Goal: Information Seeking & Learning: Learn about a topic

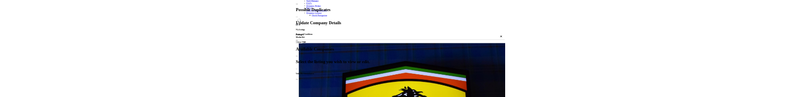
scroll to position [251, 0]
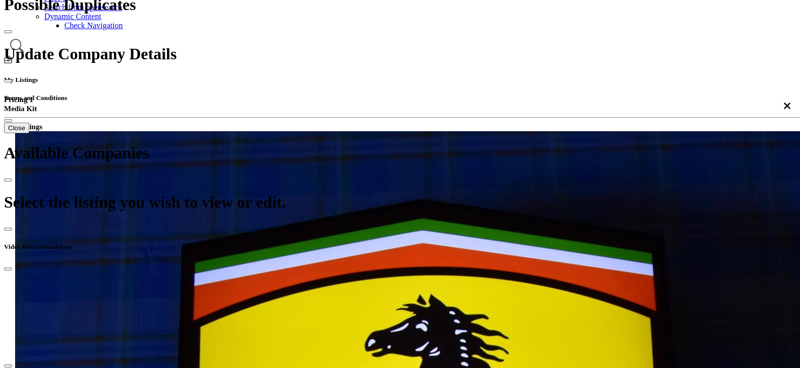
click at [372, 174] on div "Z-A (First Name)" at bounding box center [386, 169] width 113 height 9
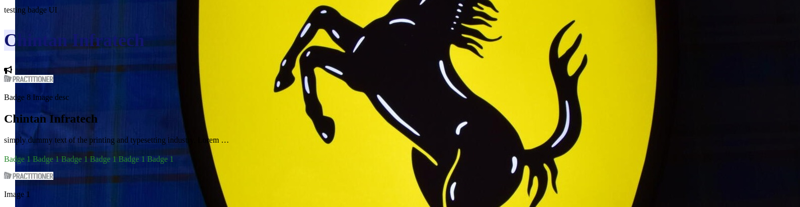
scroll to position [692, 0]
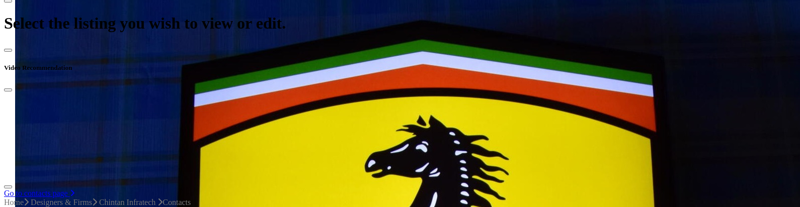
scroll to position [314, 0]
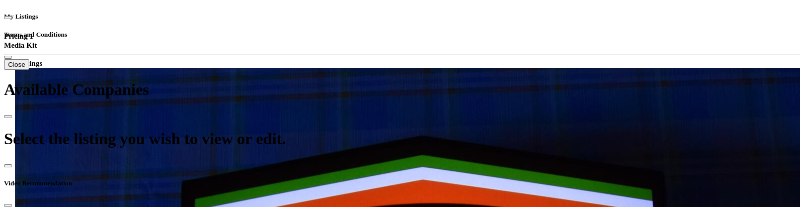
click at [376, 92] on div "A-Z (First Name)" at bounding box center [386, 87] width 113 height 9
click at [376, 74] on div "Relevance" at bounding box center [386, 69] width 113 height 9
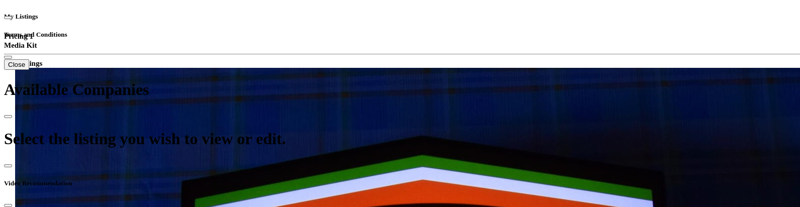
drag, startPoint x: 398, startPoint y: 30, endPoint x: 304, endPoint y: 14, distance: 95.5
type input "*******"
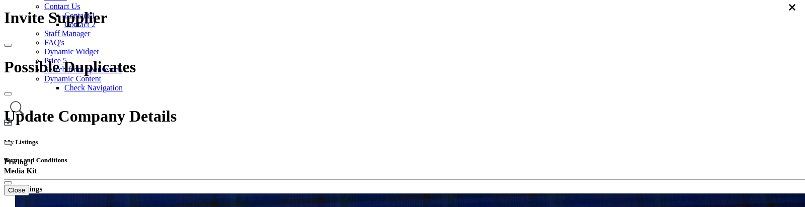
scroll to position [189, 0]
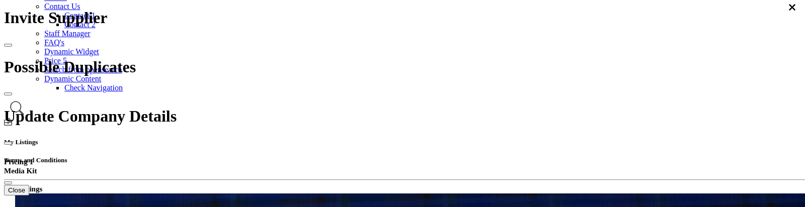
select select "****"
type input "*******"
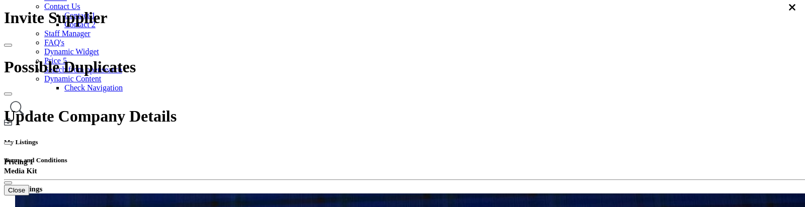
select select "*********"
type input "*"
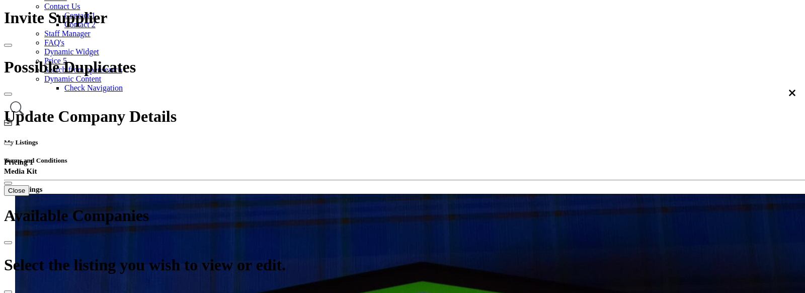
scroll to position [64, 0]
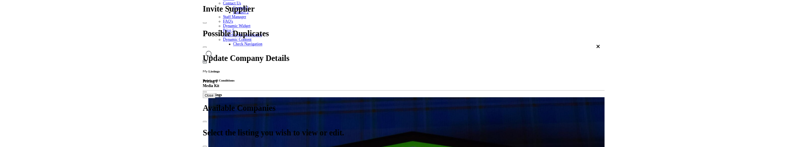
scroll to position [316, 0]
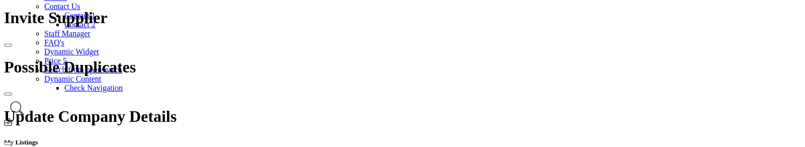
scroll to position [693, 0]
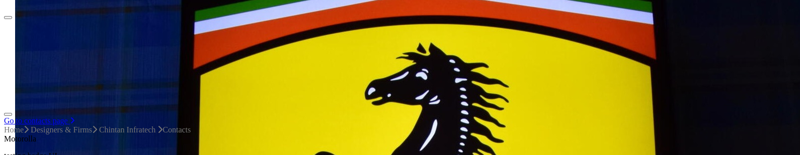
scroll to position [629, 0]
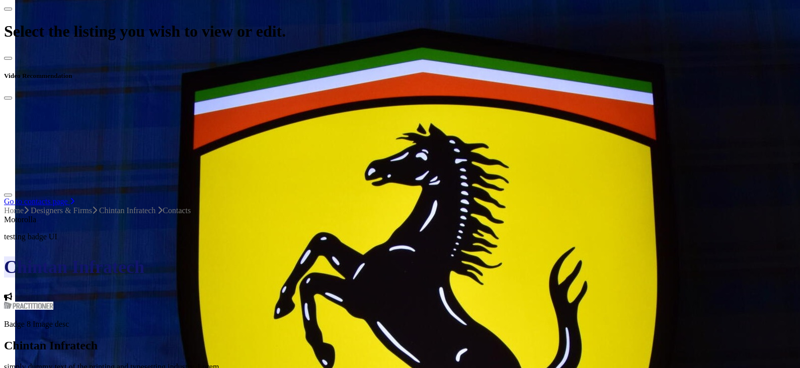
scroll to position [440, 0]
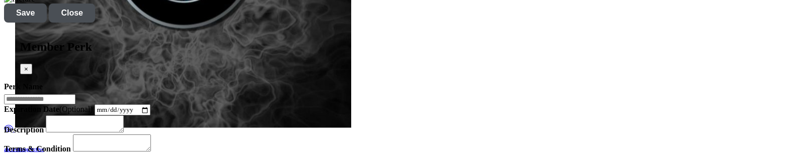
scroll to position [1384, 0]
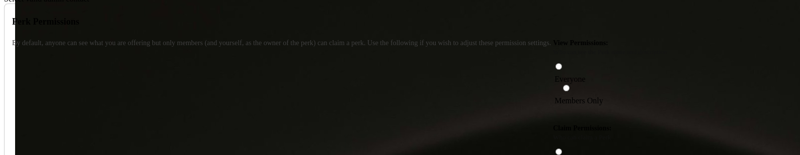
scroll to position [1698, 0]
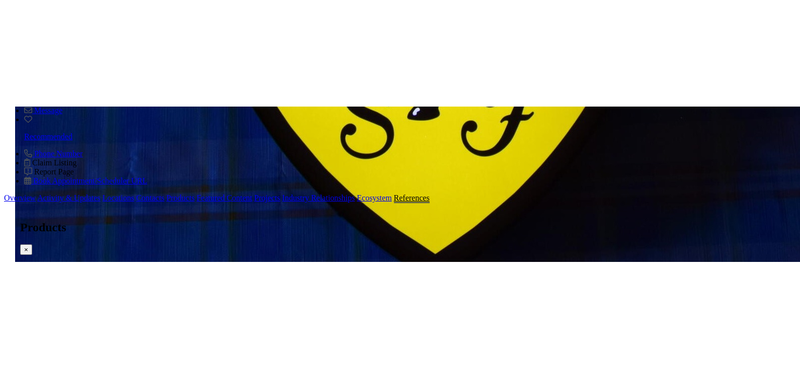
scroll to position [1006, 0]
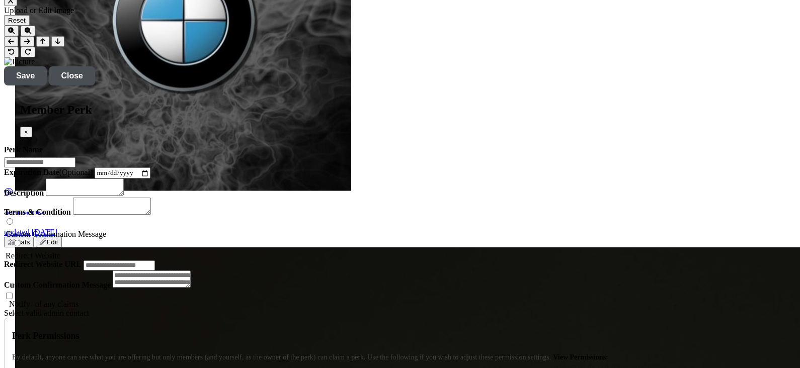
scroll to position [1509, 0]
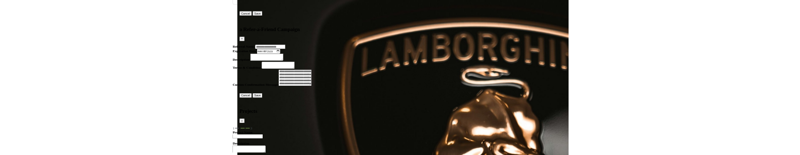
scroll to position [2075, 0]
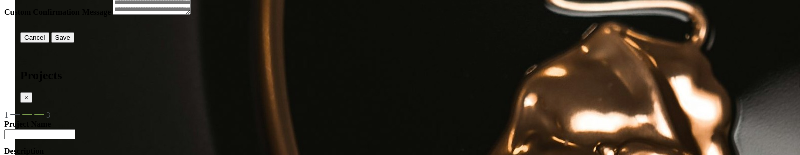
scroll to position [2264, 0]
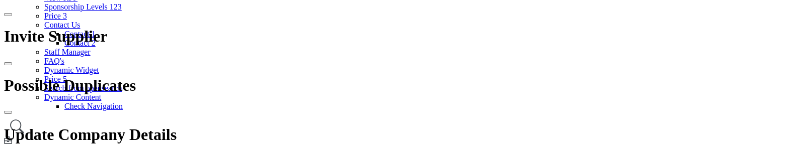
scroll to position [189, 0]
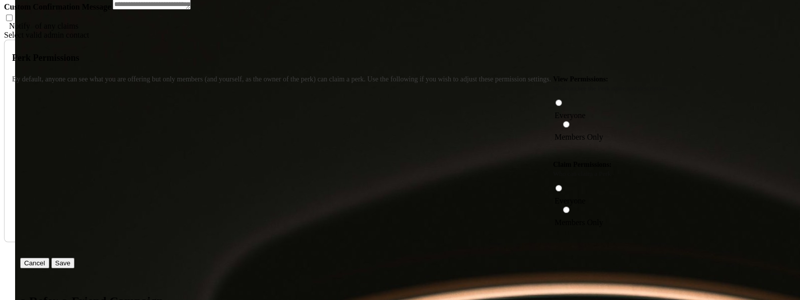
scroll to position [1635, 0]
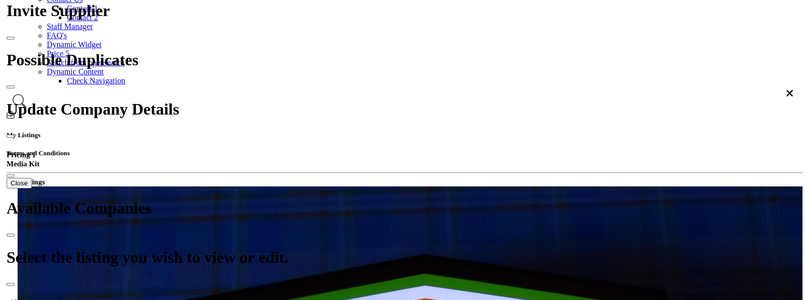
scroll to position [125, 0]
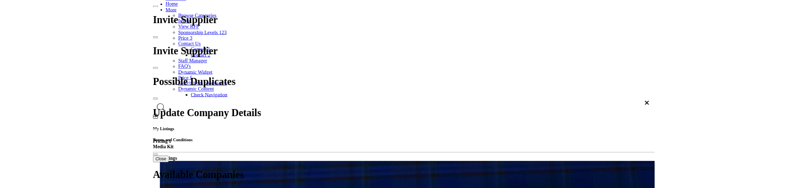
scroll to position [320, 0]
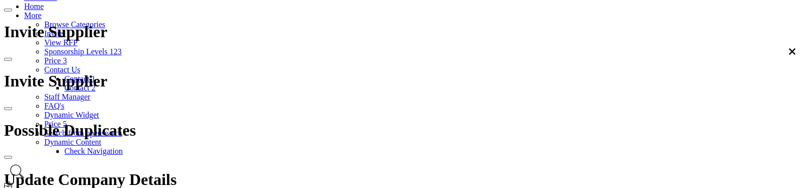
scroll to position [672, 0]
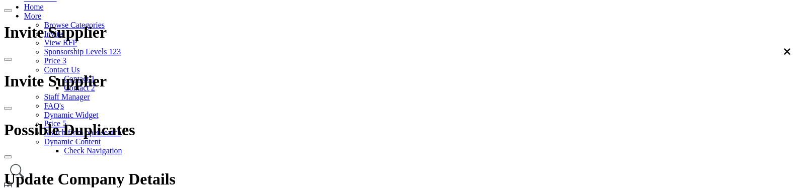
scroll to position [56, 0]
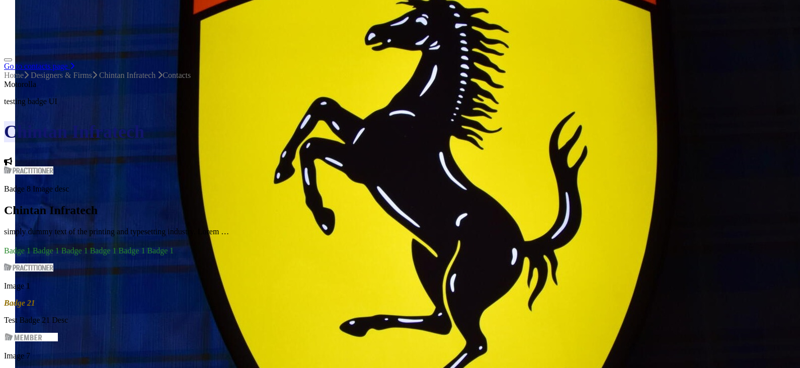
scroll to position [566, 0]
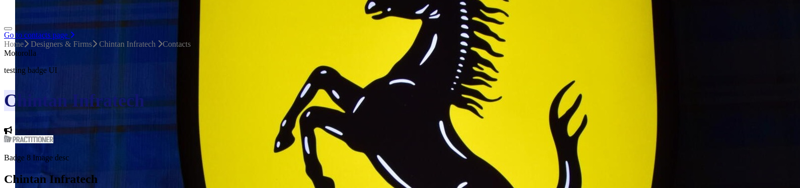
scroll to position [652, 0]
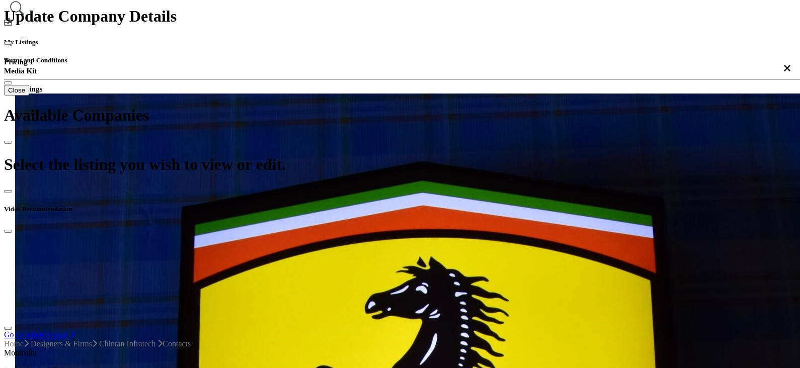
scroll to position [274, 0]
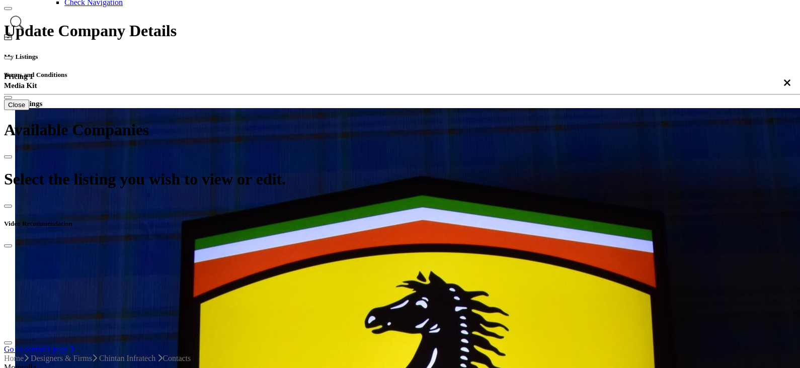
click at [376, 114] on div "Relevance" at bounding box center [386, 109] width 113 height 9
type input "*******"
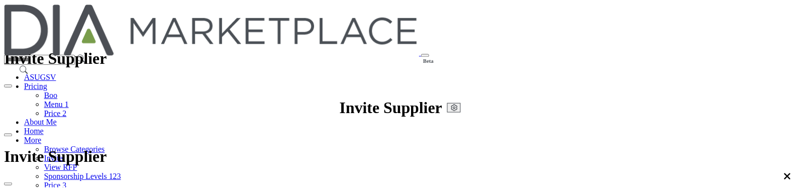
scroll to position [103, 0]
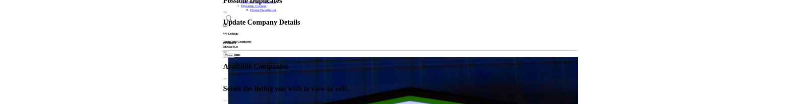
scroll to position [255, 0]
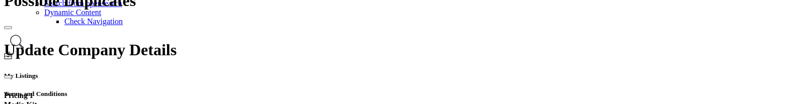
type input "*"
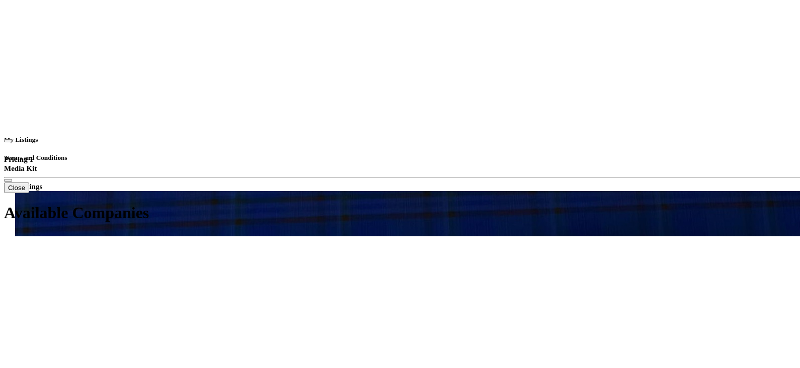
scroll to position [444, 0]
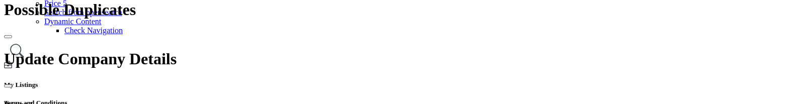
scroll to position [318, 0]
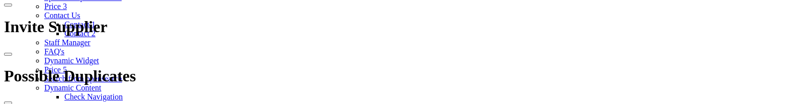
scroll to position [251, 0]
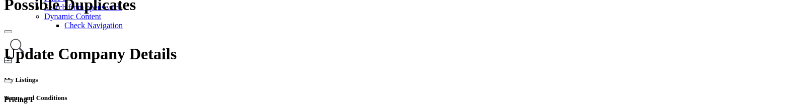
type input "*******"
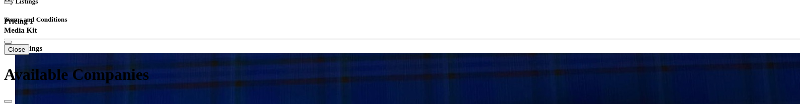
scroll to position [314, 0]
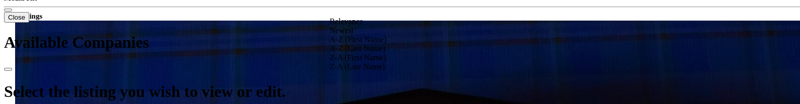
scroll to position [377, 0]
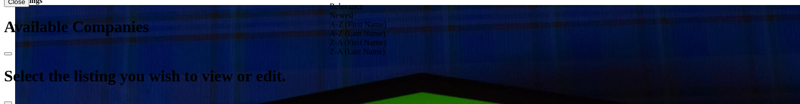
click at [372, 20] on div "Newest" at bounding box center [386, 15] width 113 height 9
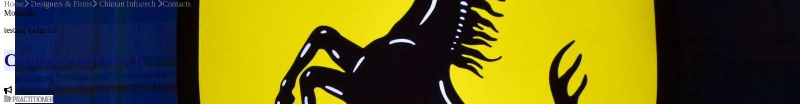
scroll to position [692, 0]
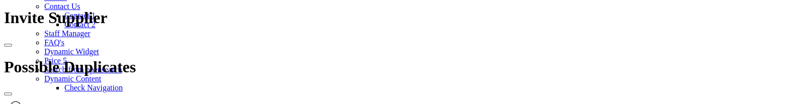
scroll to position [251, 0]
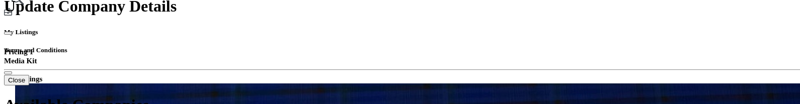
scroll to position [314, 0]
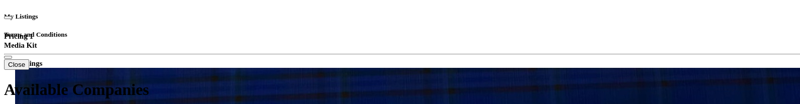
type input "*******"
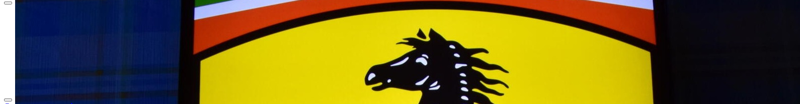
scroll to position [440, 0]
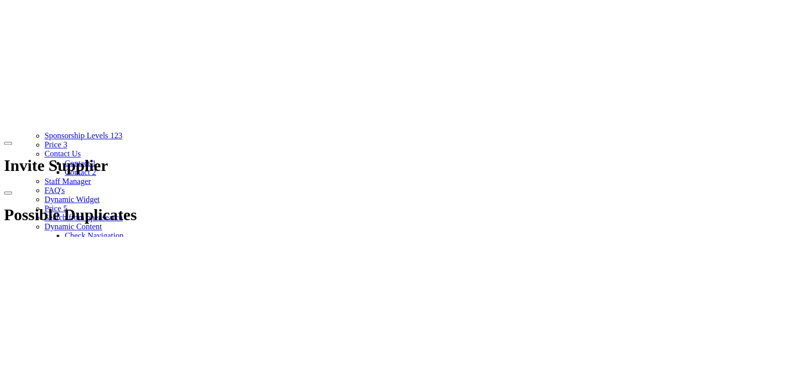
scroll to position [189, 0]
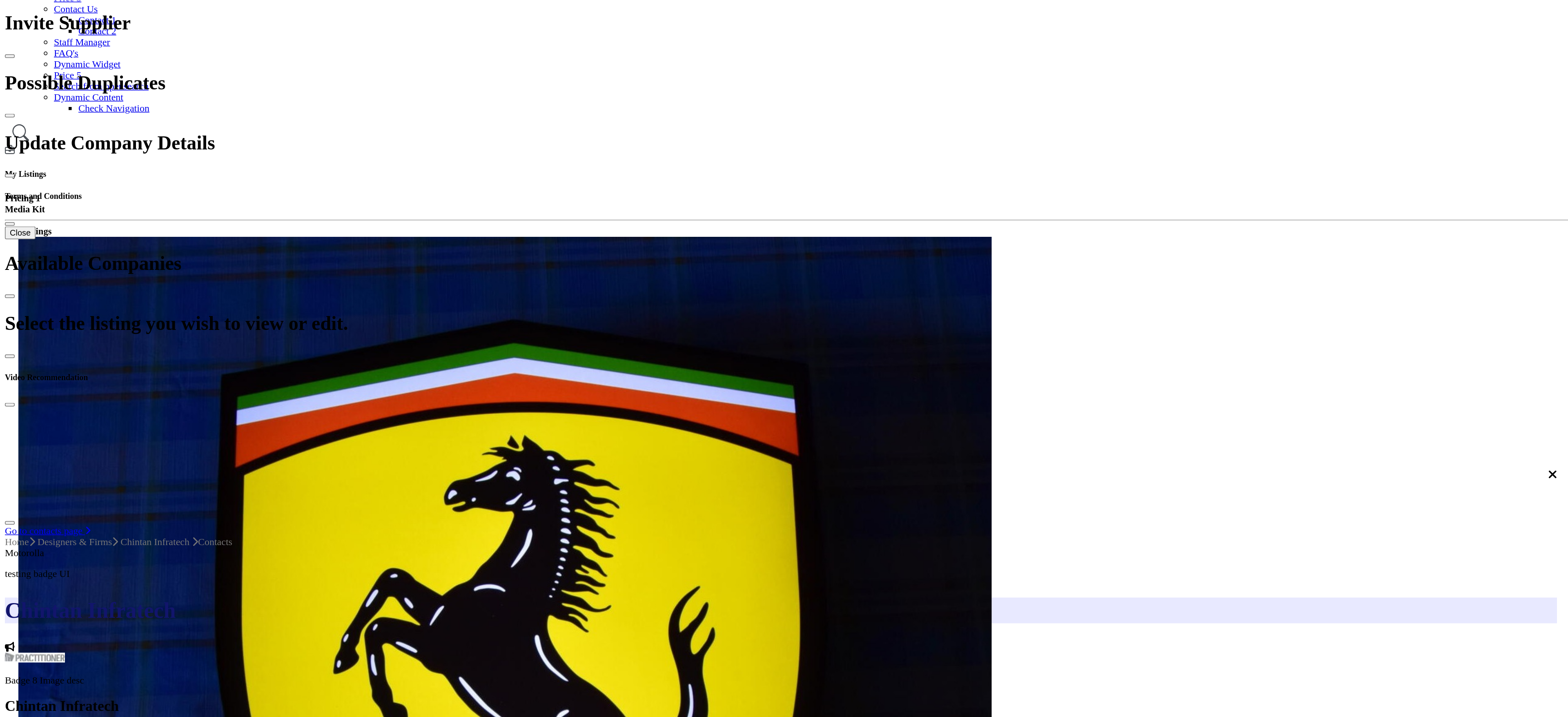
scroll to position [153, 0]
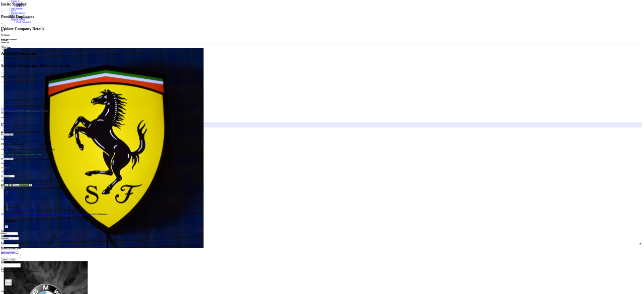
scroll to position [0, 0]
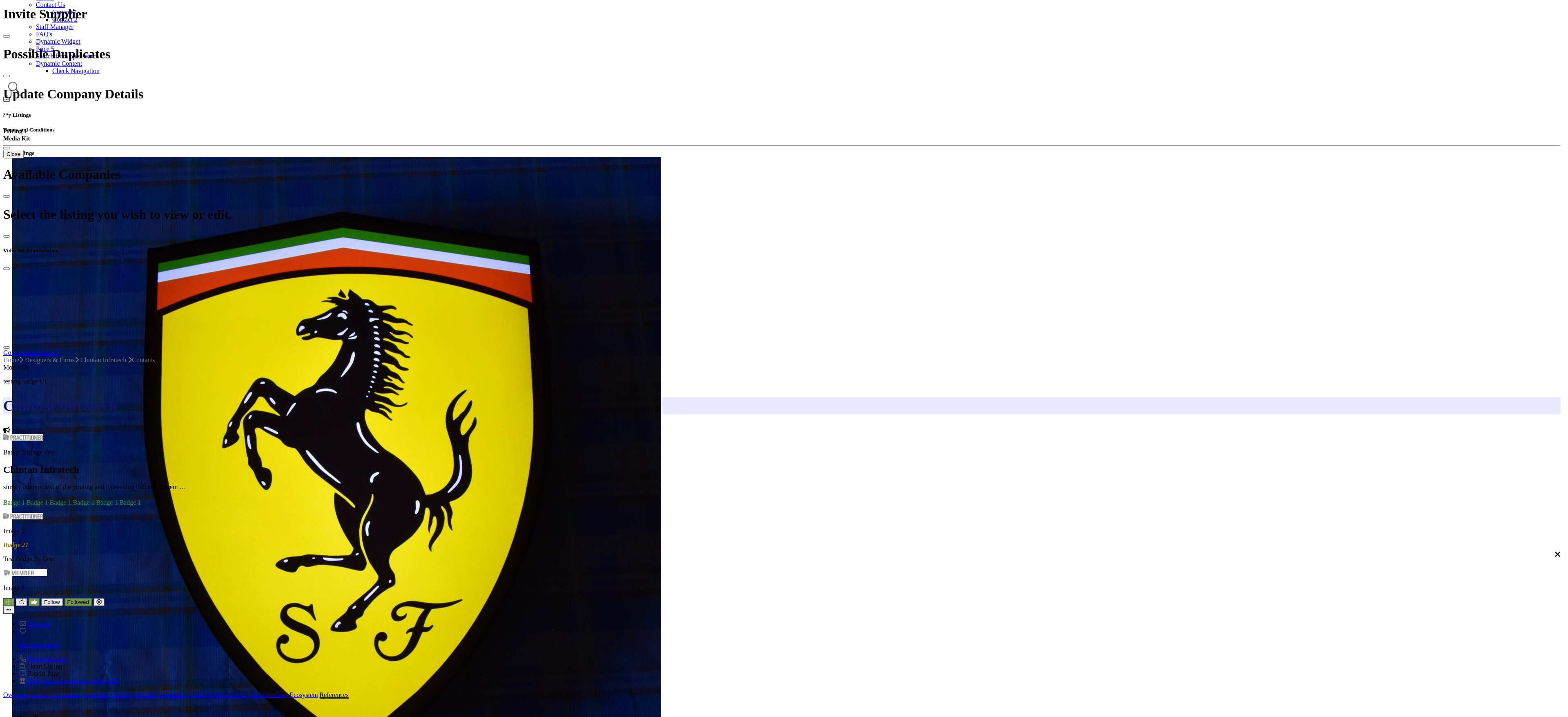
scroll to position [0, 0]
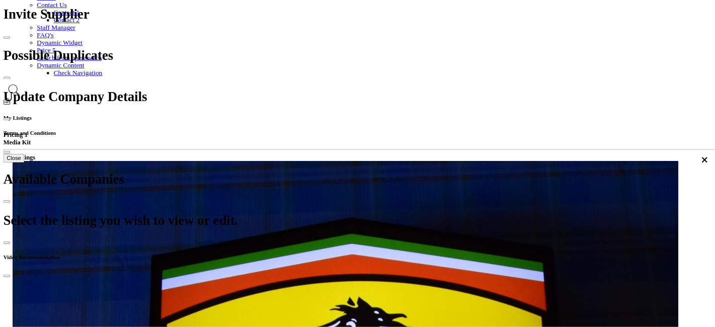
scroll to position [189, 0]
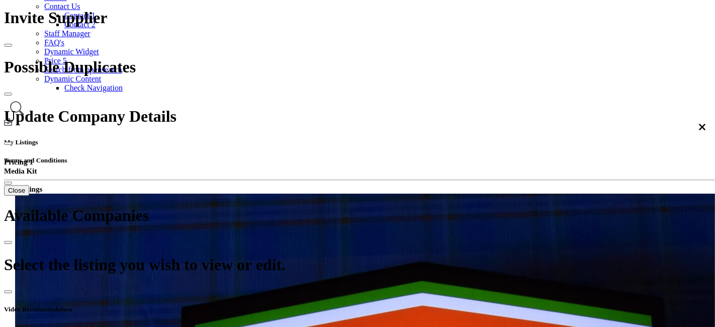
drag, startPoint x: 191, startPoint y: 53, endPoint x: 187, endPoint y: 94, distance: 41.5
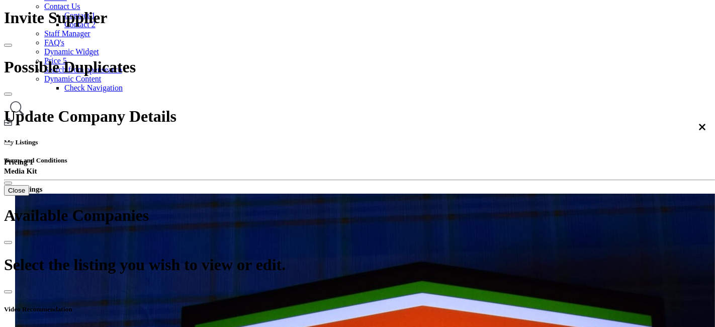
scroll to position [198, 0]
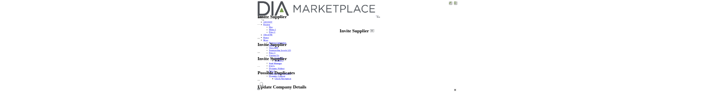
scroll to position [189, 0]
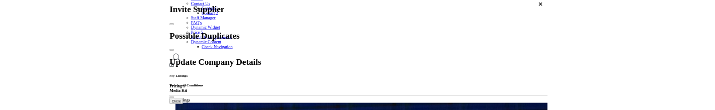
scroll to position [414, 0]
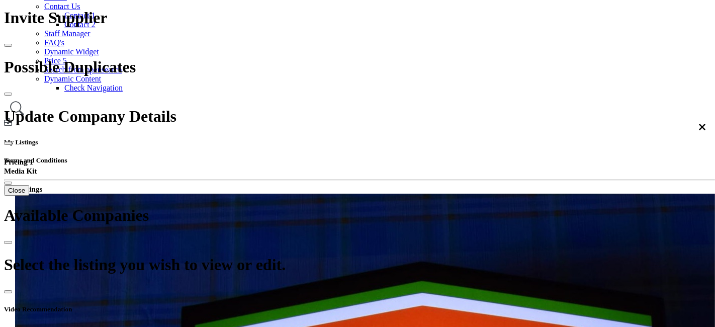
scroll to position [534, 0]
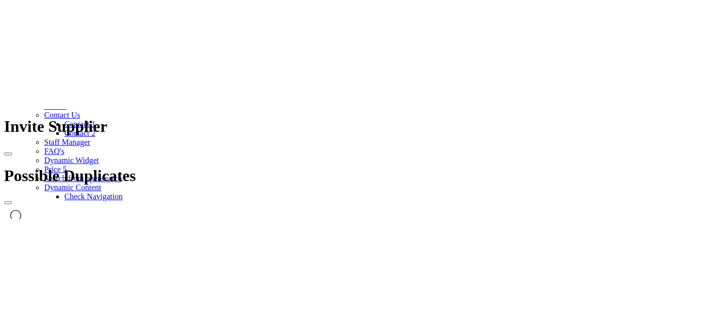
scroll to position [295, 0]
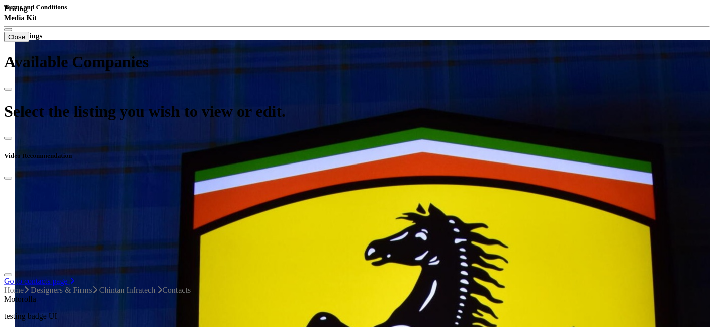
scroll to position [692, 0]
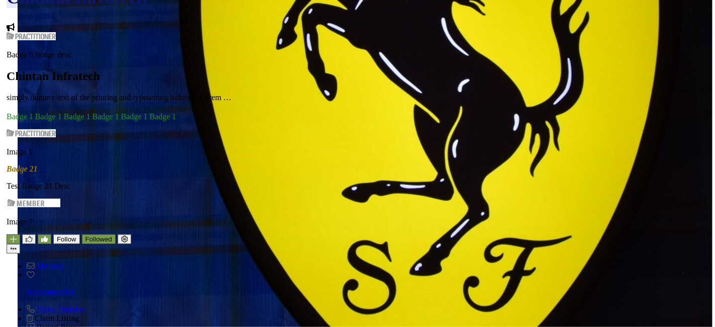
scroll to position [223, 0]
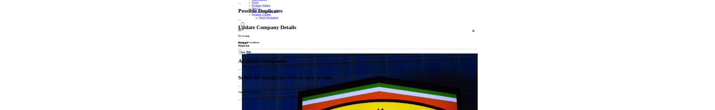
scroll to position [534, 0]
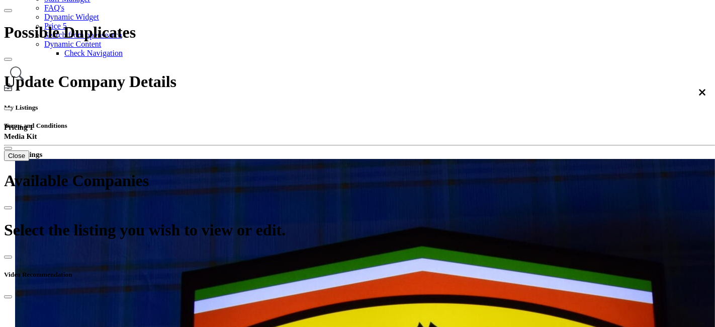
scroll to position [60, 0]
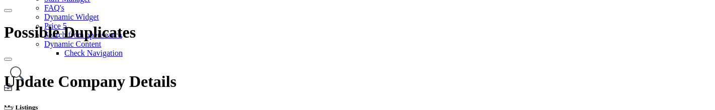
scroll to position [512, 0]
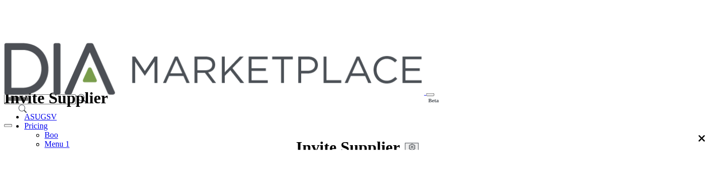
scroll to position [223, 0]
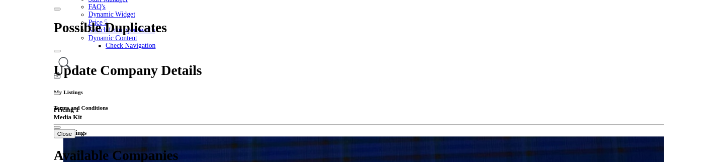
scroll to position [433, 0]
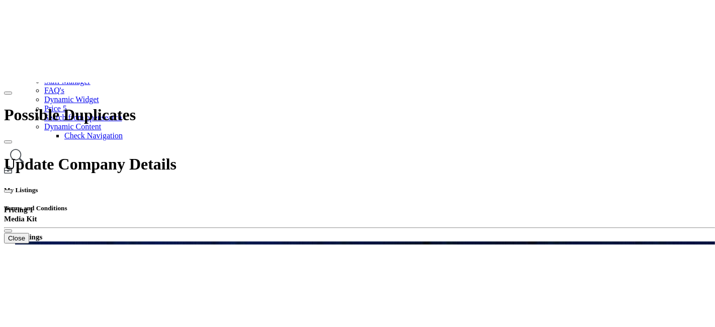
scroll to position [460, 0]
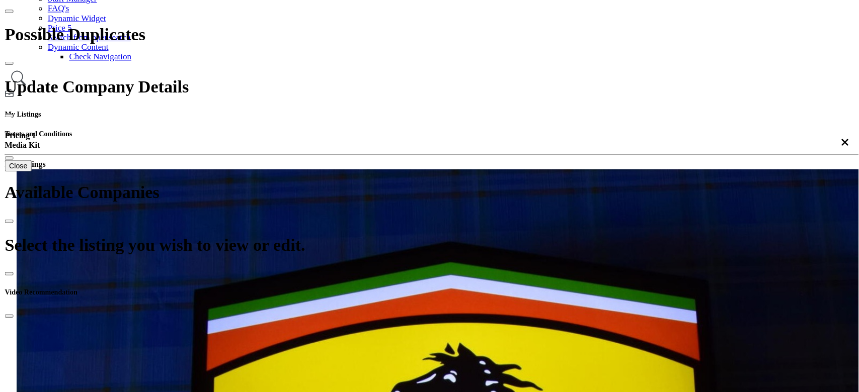
scroll to position [223, 0]
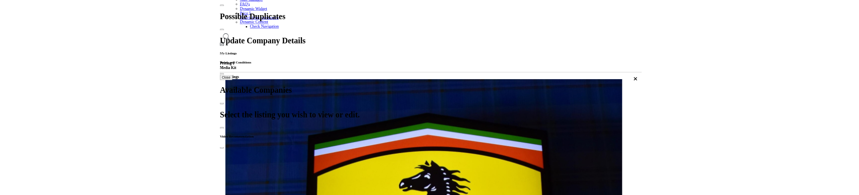
scroll to position [223, 0]
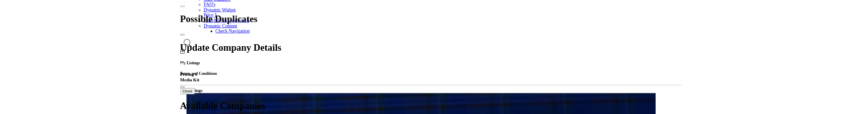
scroll to position [57, 0]
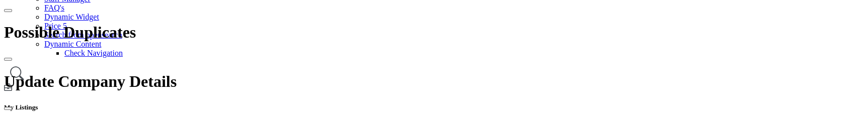
scroll to position [507, 0]
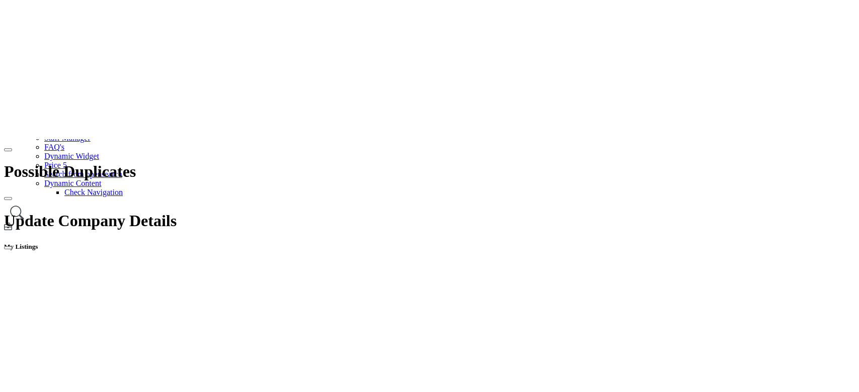
scroll to position [507, 0]
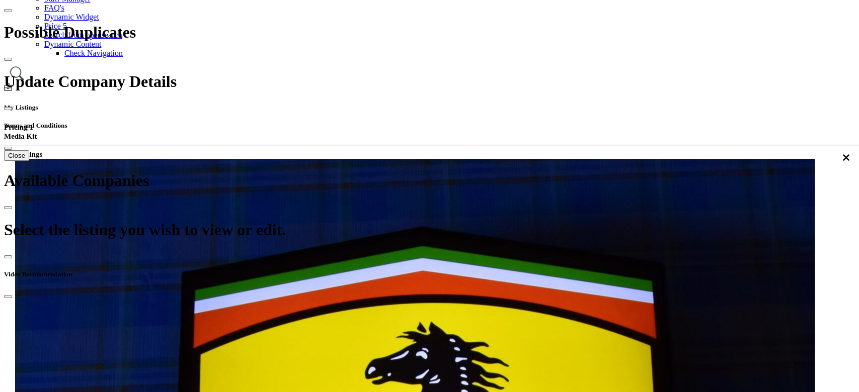
scroll to position [264, 0]
drag, startPoint x: 525, startPoint y: 305, endPoint x: 702, endPoint y: 314, distance: 177.3
copy h3 "No contacts available"
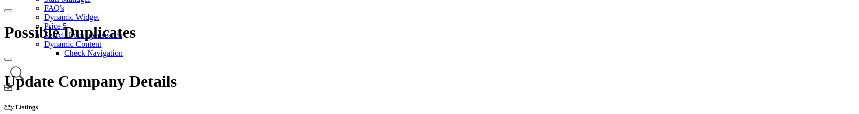
scroll to position [430, 0]
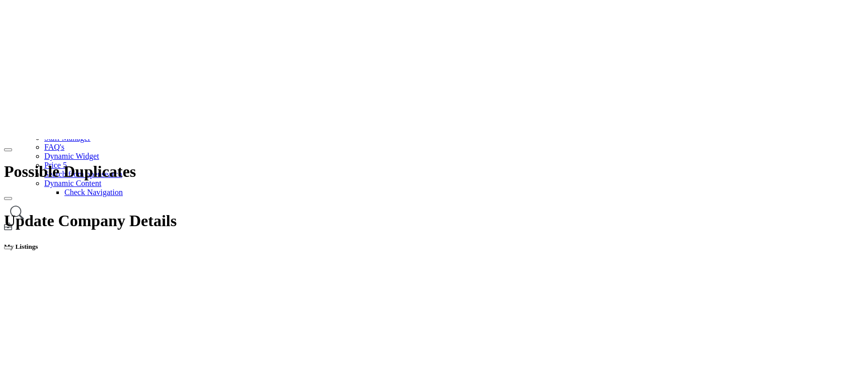
scroll to position [507, 0]
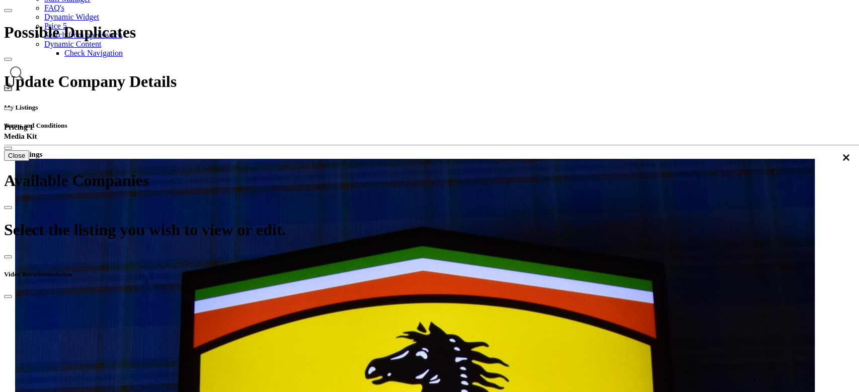
scroll to position [396, 0]
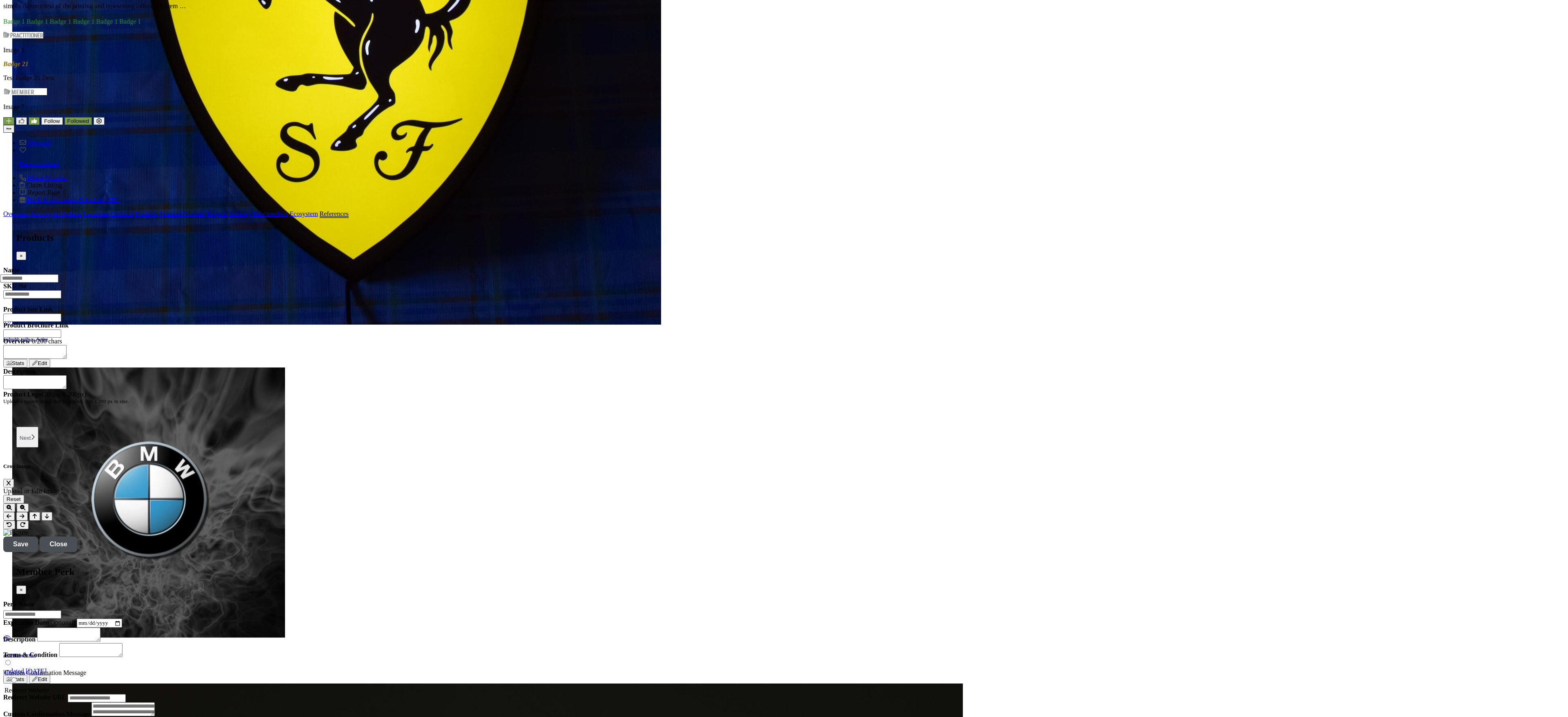
scroll to position [1112, 0]
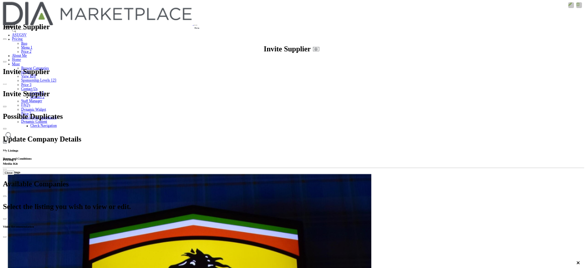
scroll to position [387, 0]
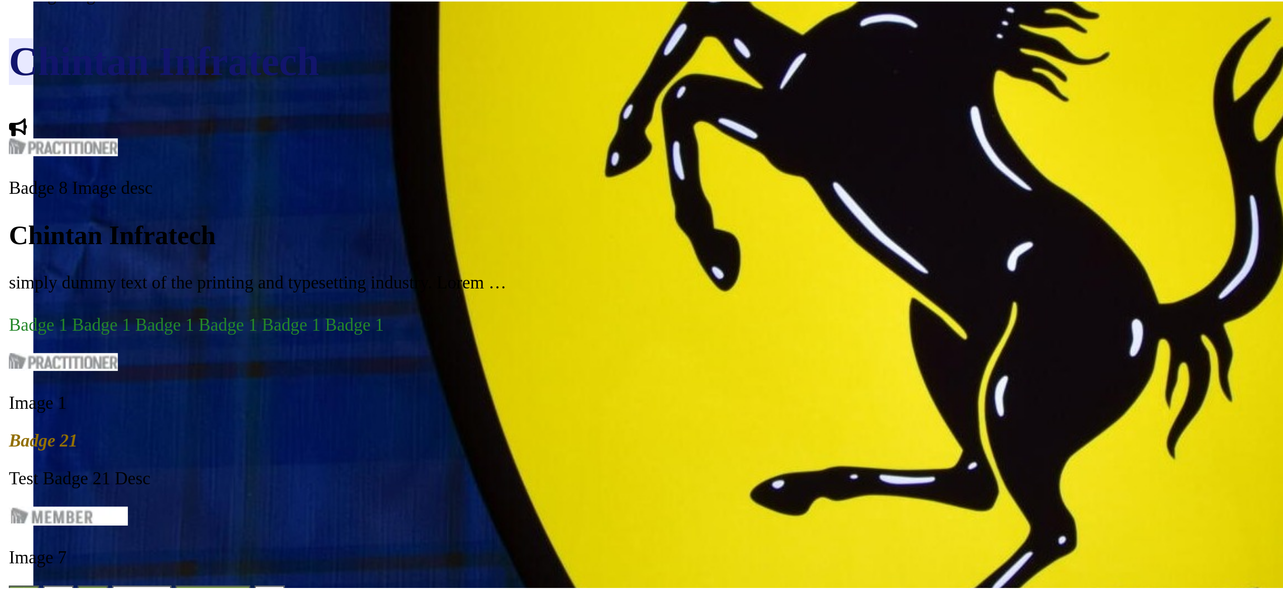
scroll to position [662, 0]
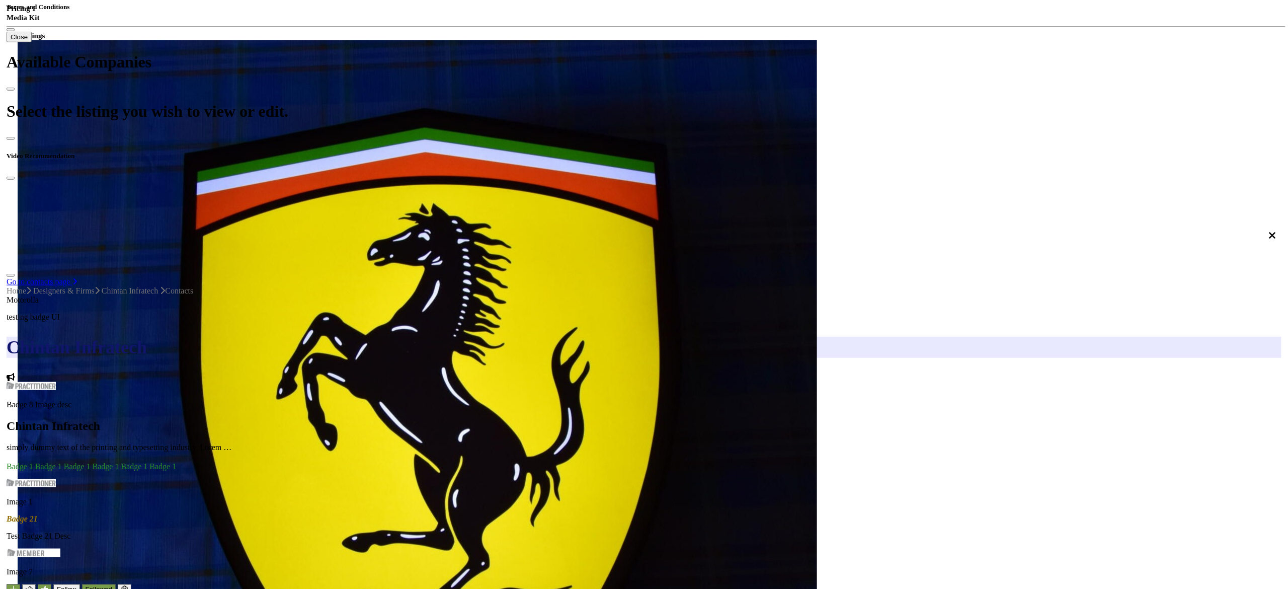
scroll to position [58, 0]
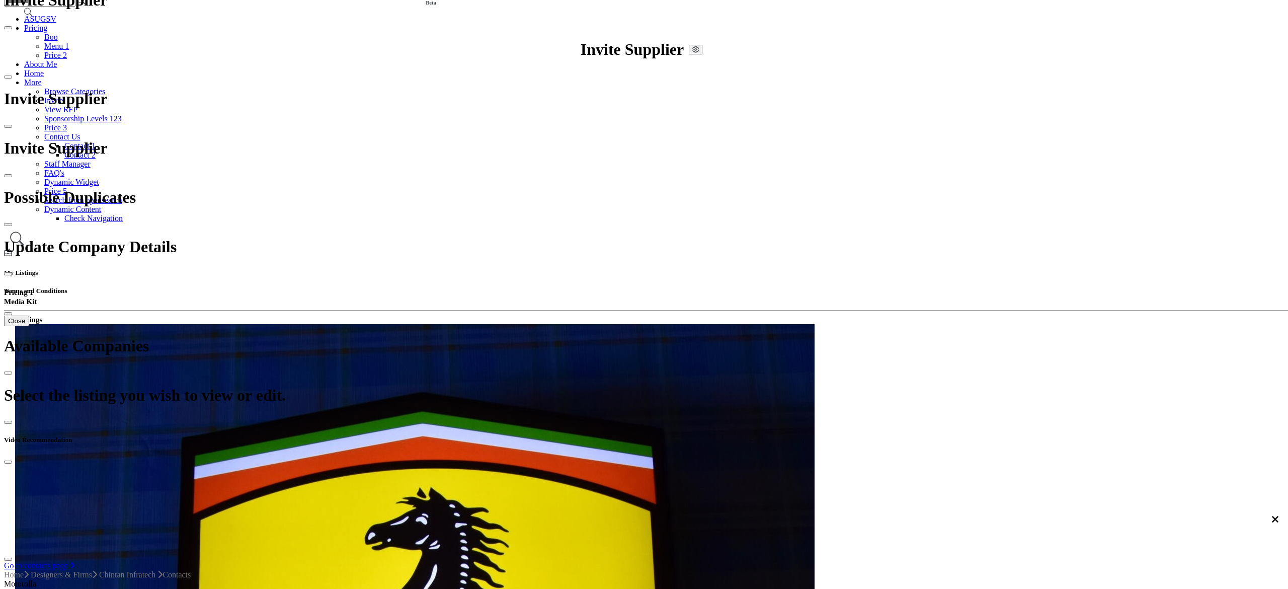
scroll to position [0, 0]
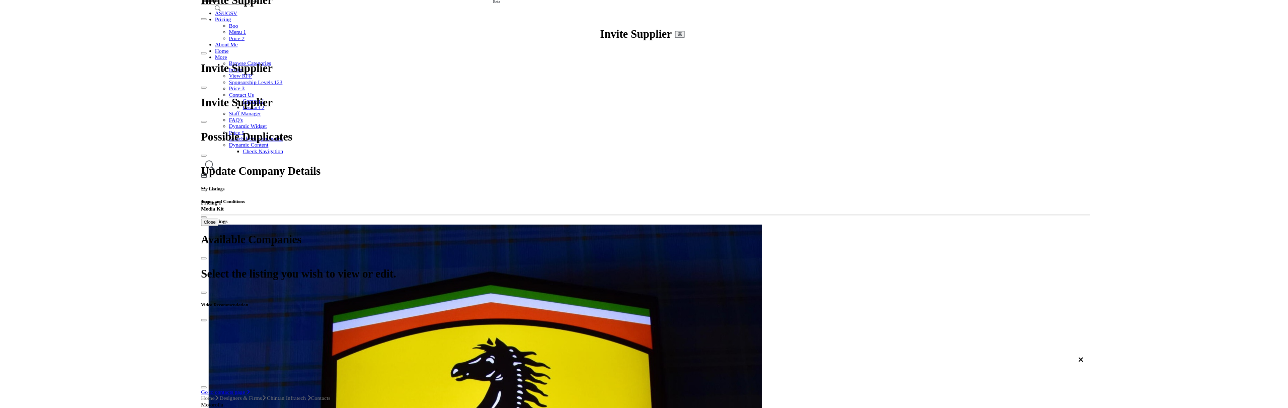
scroll to position [403, 0]
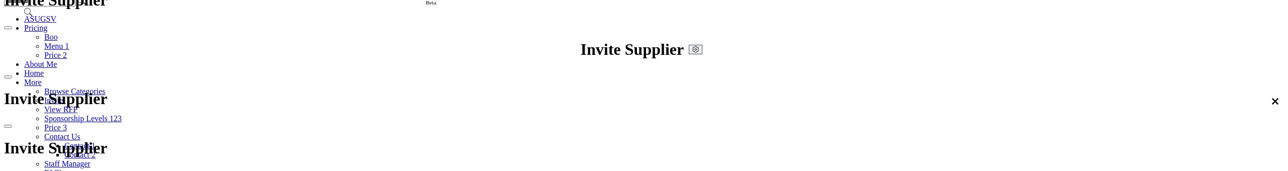
drag, startPoint x: 862, startPoint y: 167, endPoint x: 888, endPoint y: 373, distance: 207.9
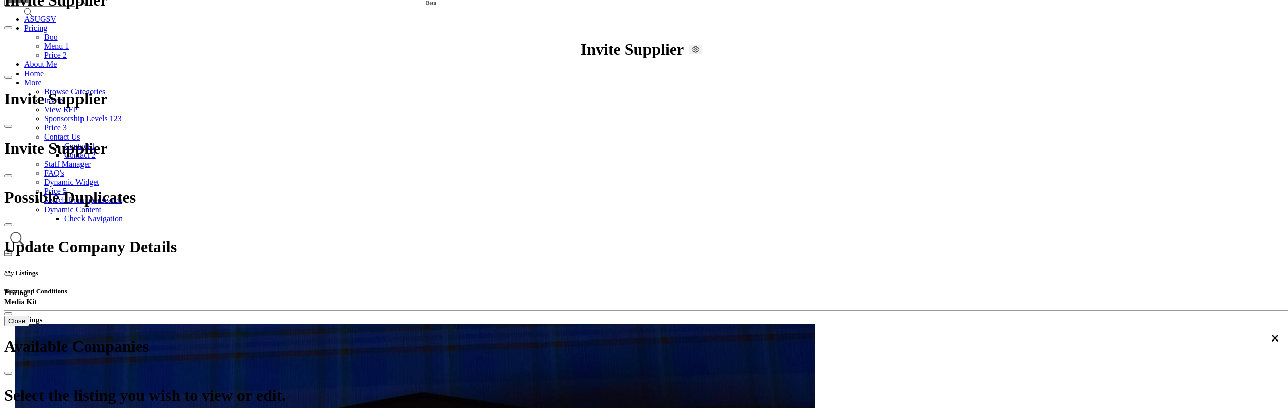
scroll to position [101, 0]
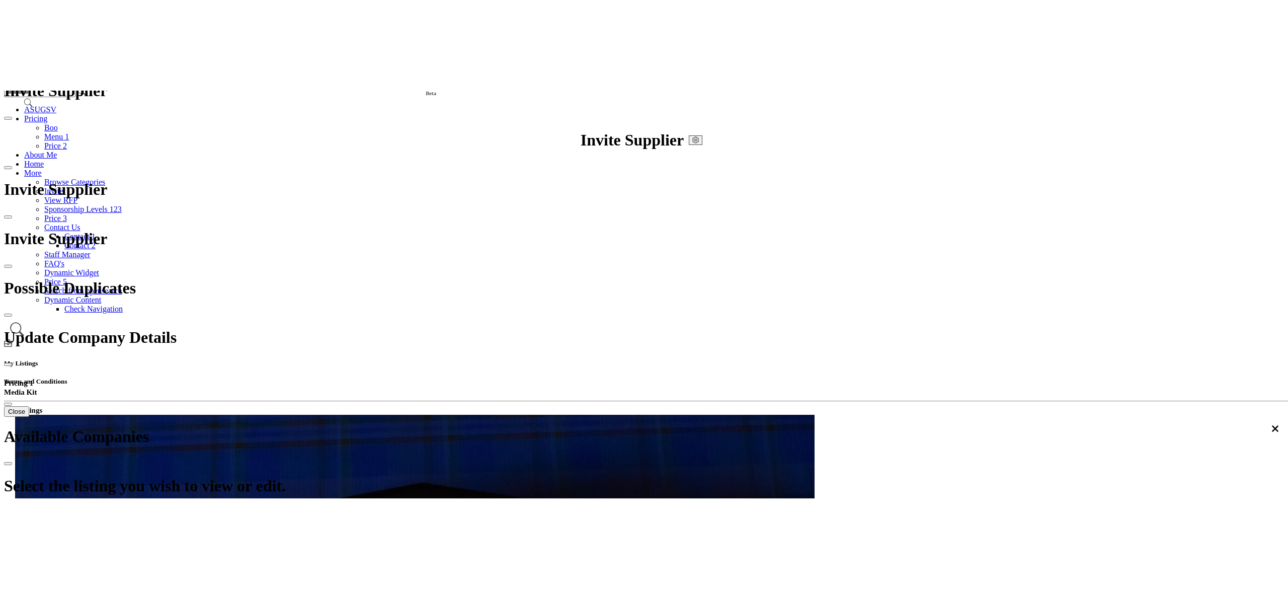
scroll to position [217, 0]
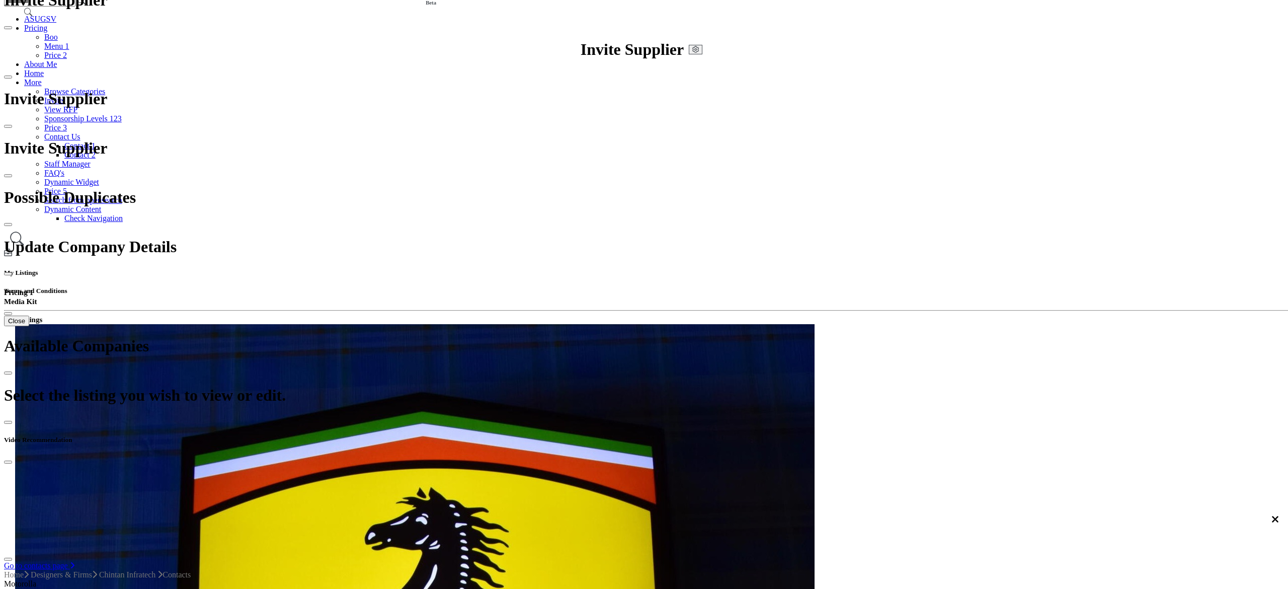
scroll to position [36, 0]
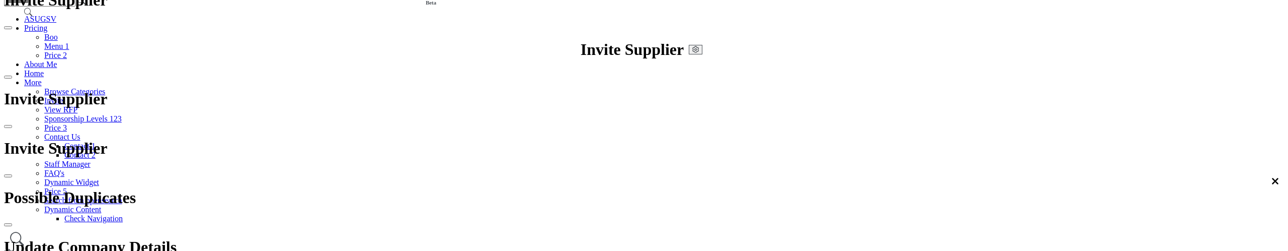
scroll to position [374, 0]
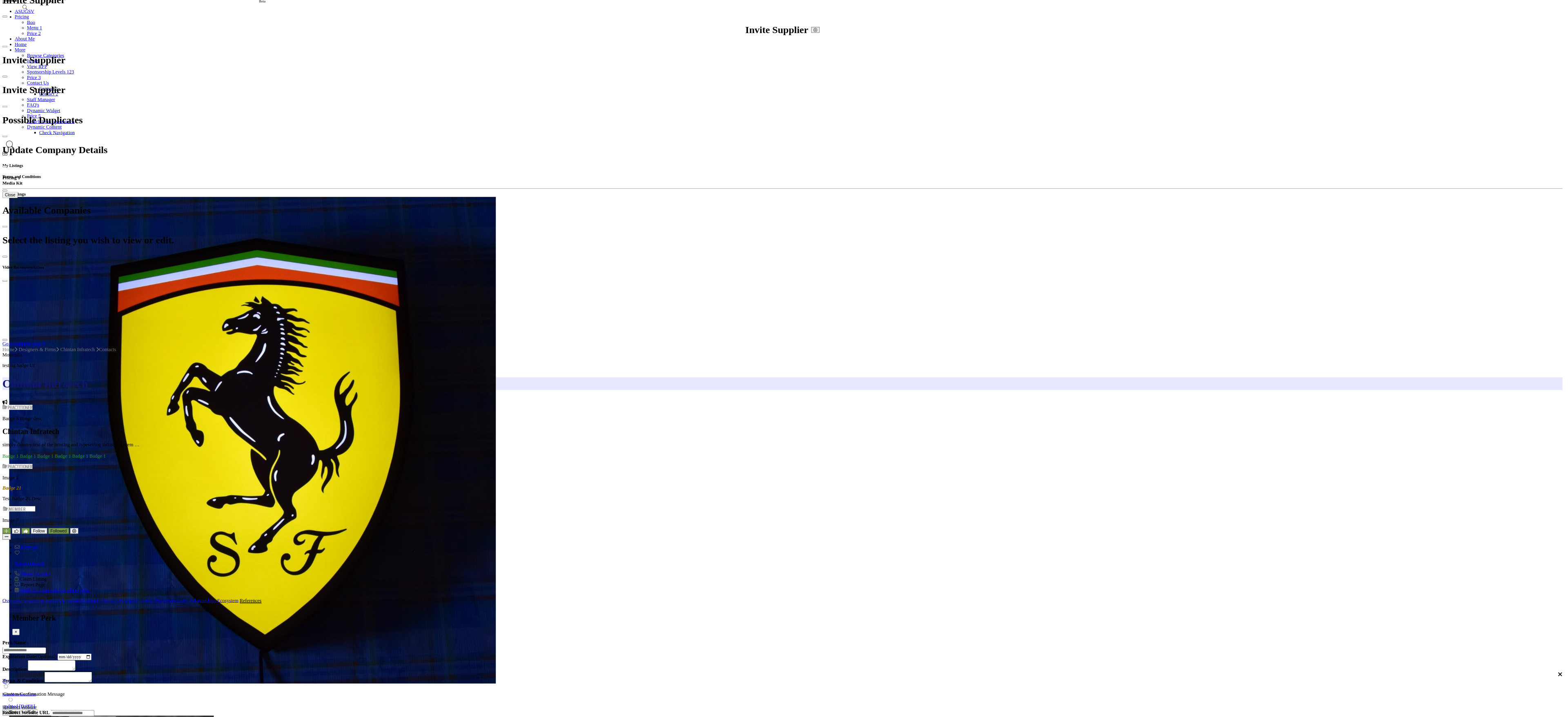
scroll to position [48, 0]
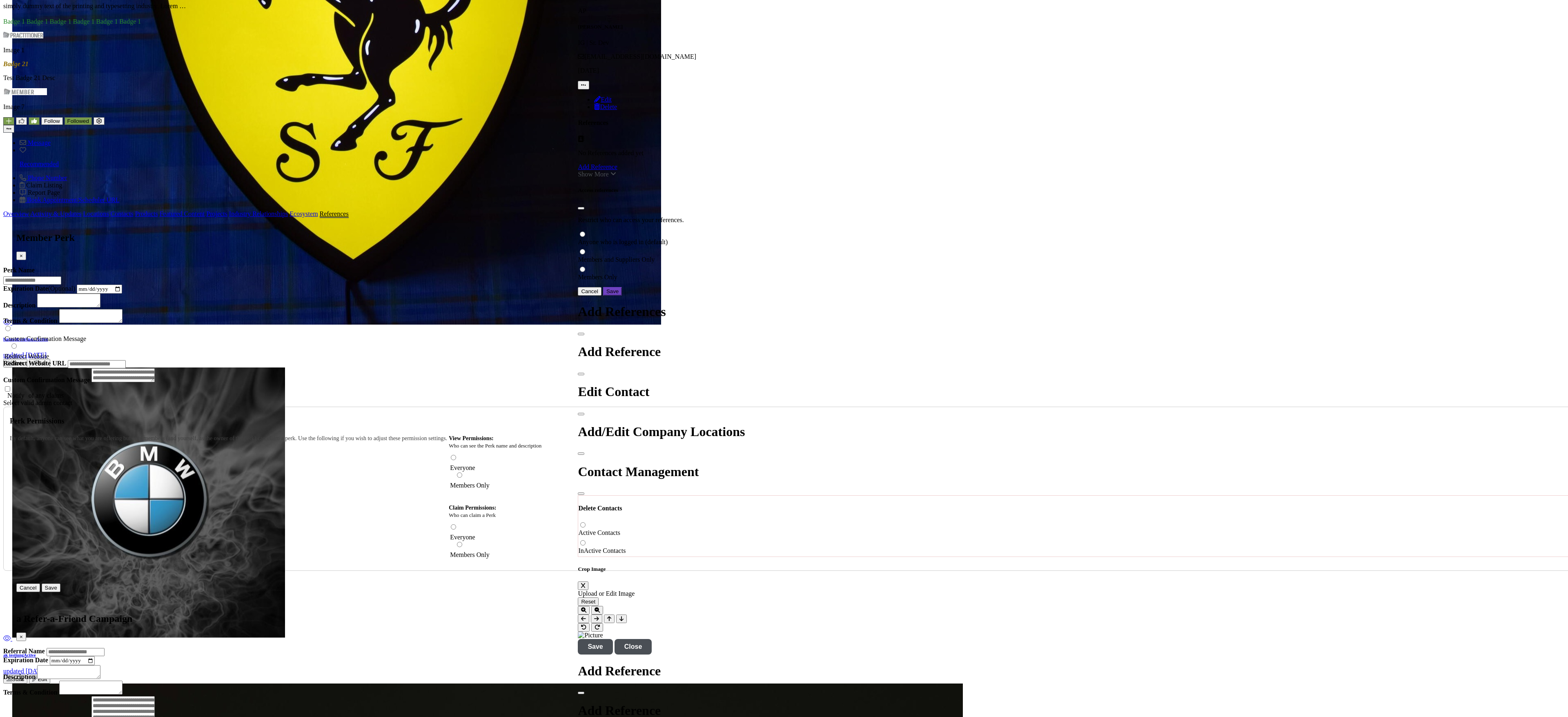
scroll to position [1112, 0]
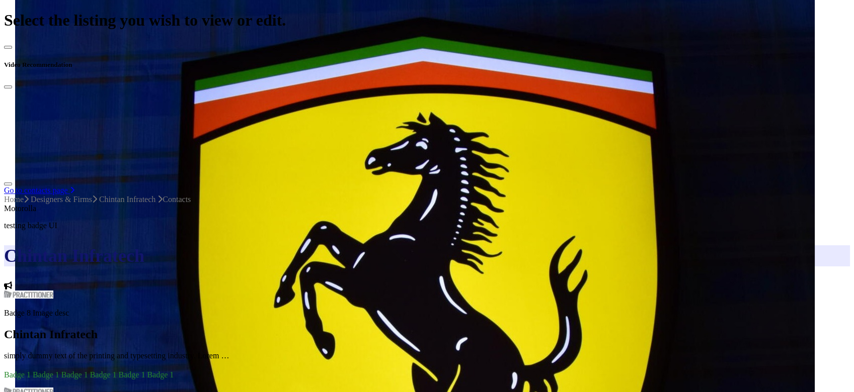
scroll to position [217, 0]
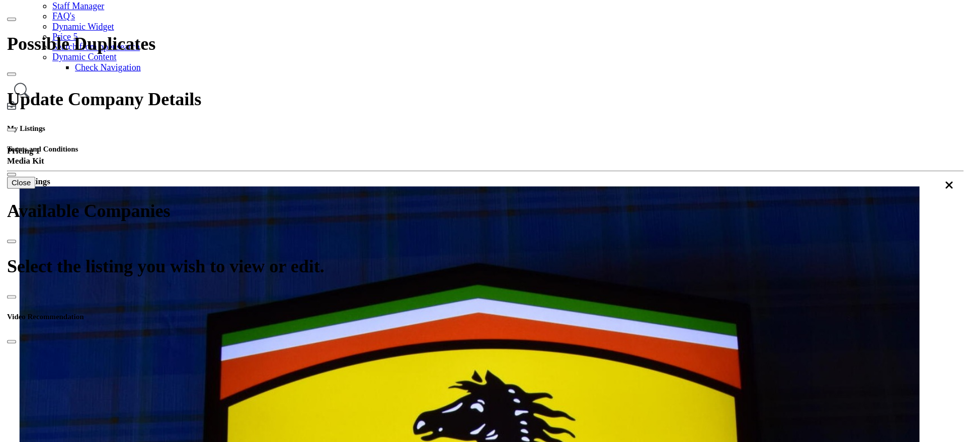
scroll to position [217, 0]
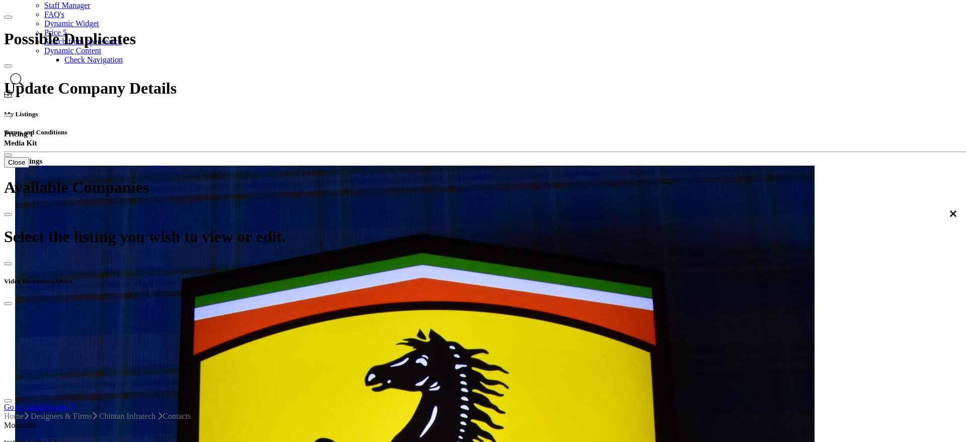
scroll to position [0, 0]
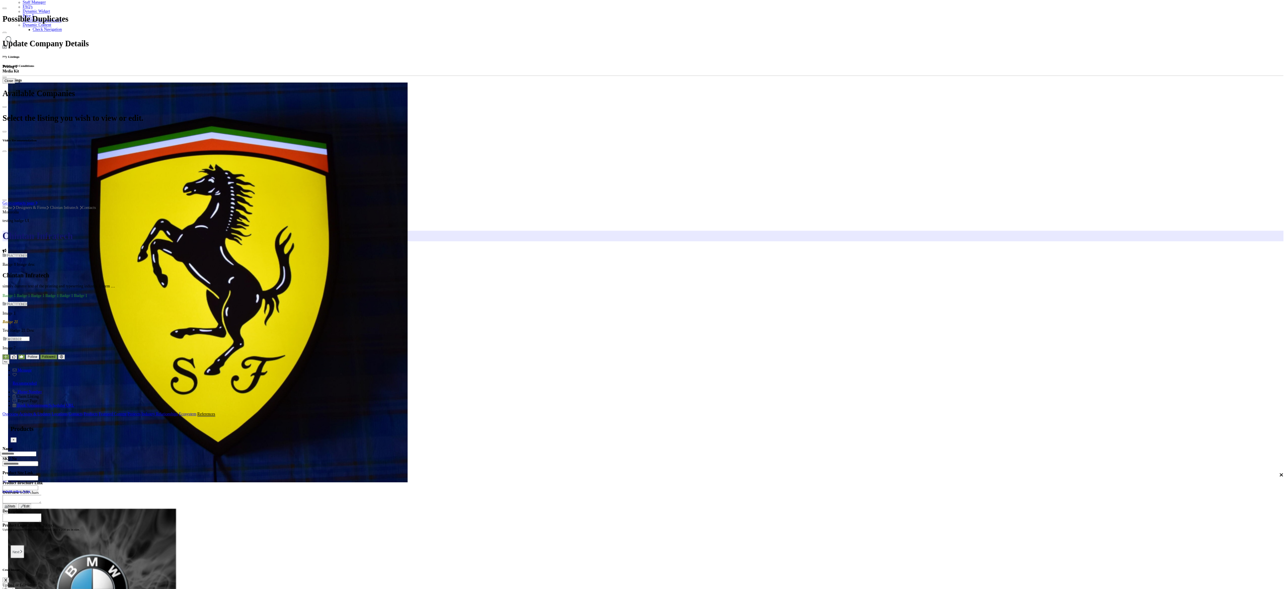
scroll to position [0, 0]
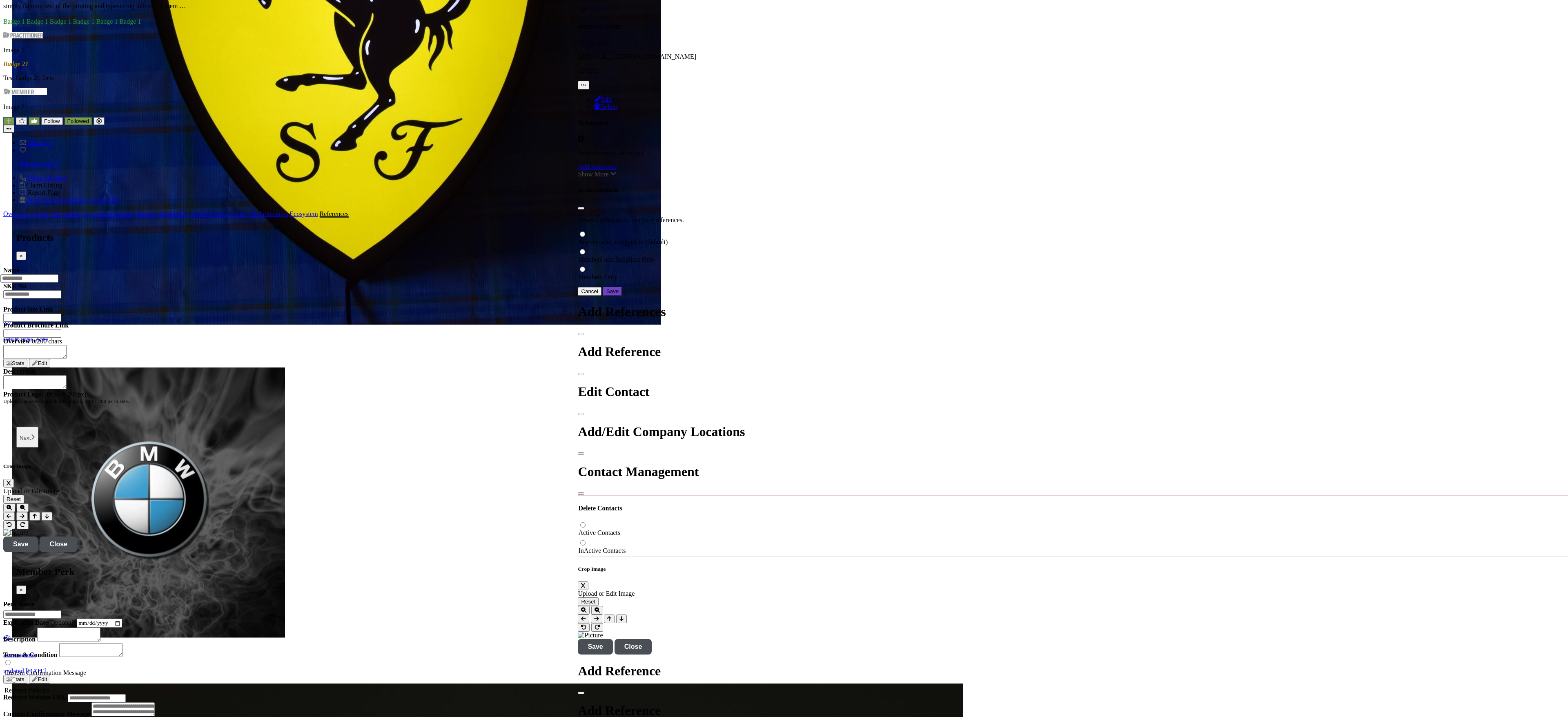
scroll to position [1112, 0]
